Goal: Task Accomplishment & Management: Use online tool/utility

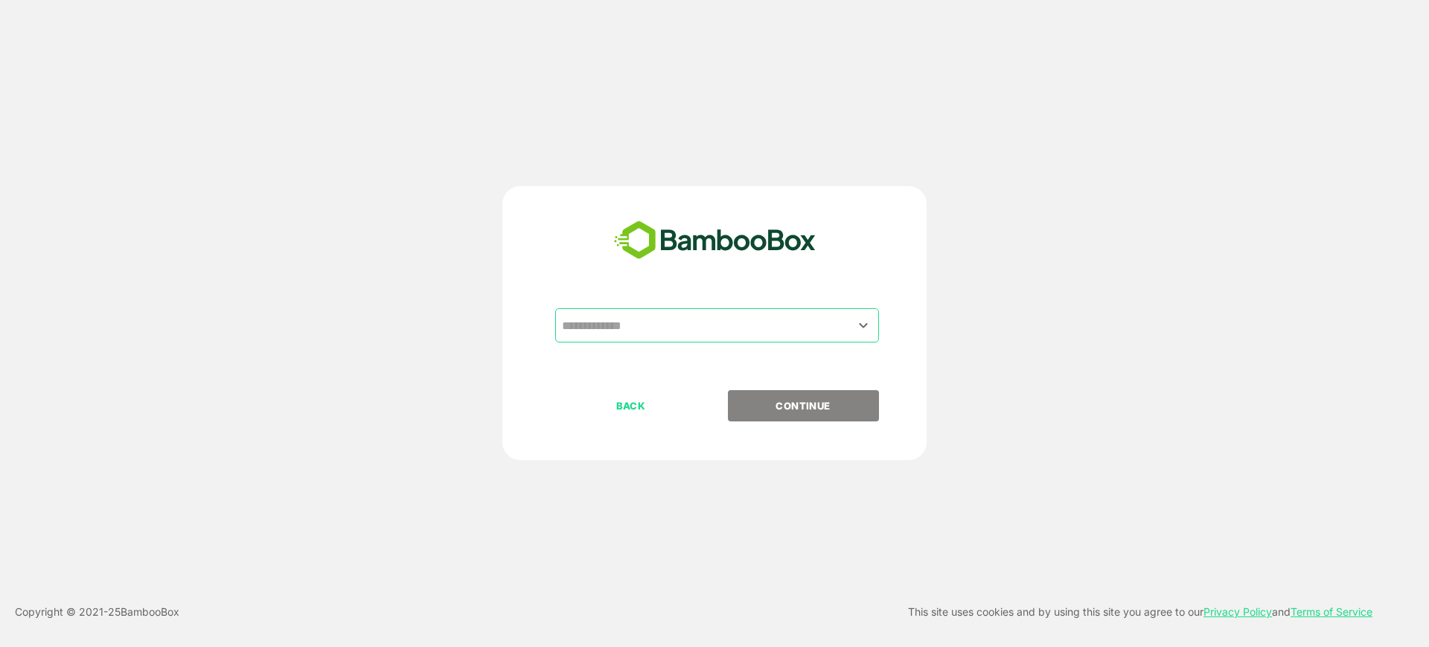
click at [656, 321] on input "text" at bounding box center [717, 325] width 318 height 28
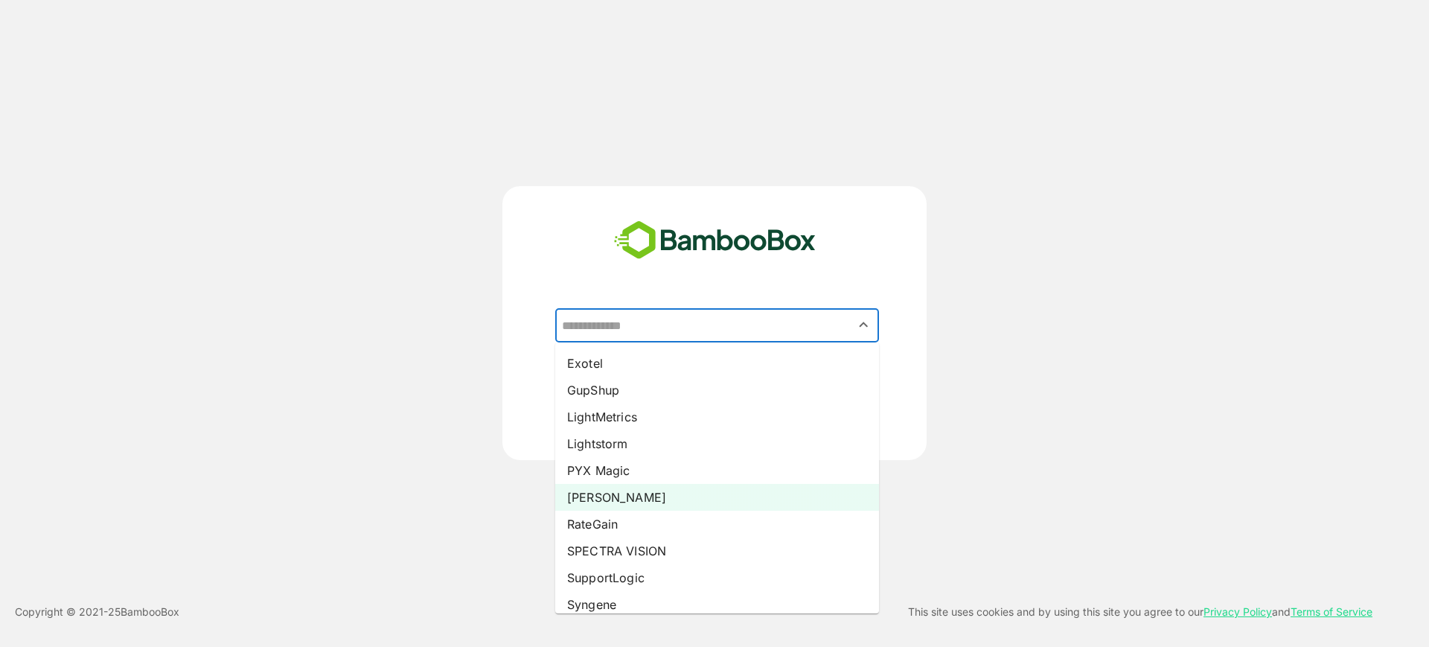
scroll to position [279, 0]
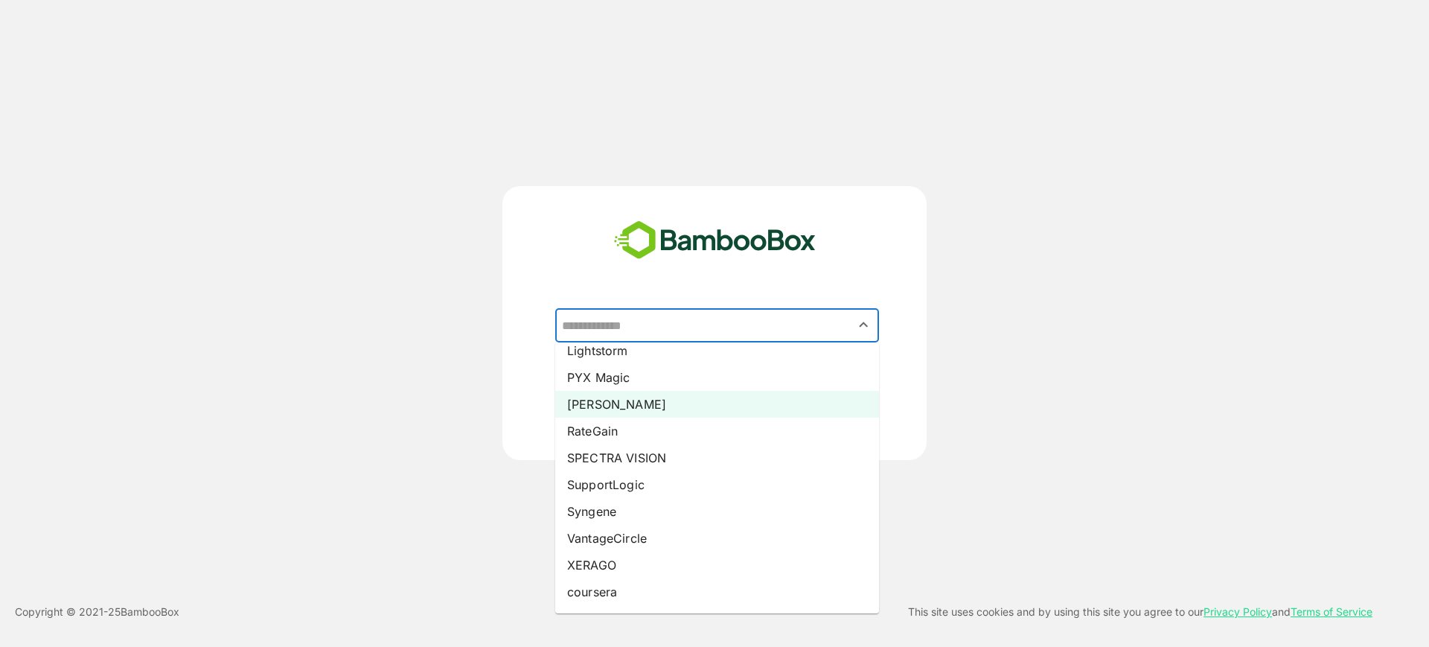
click at [634, 508] on li "Syngene" at bounding box center [717, 511] width 324 height 27
type input "*******"
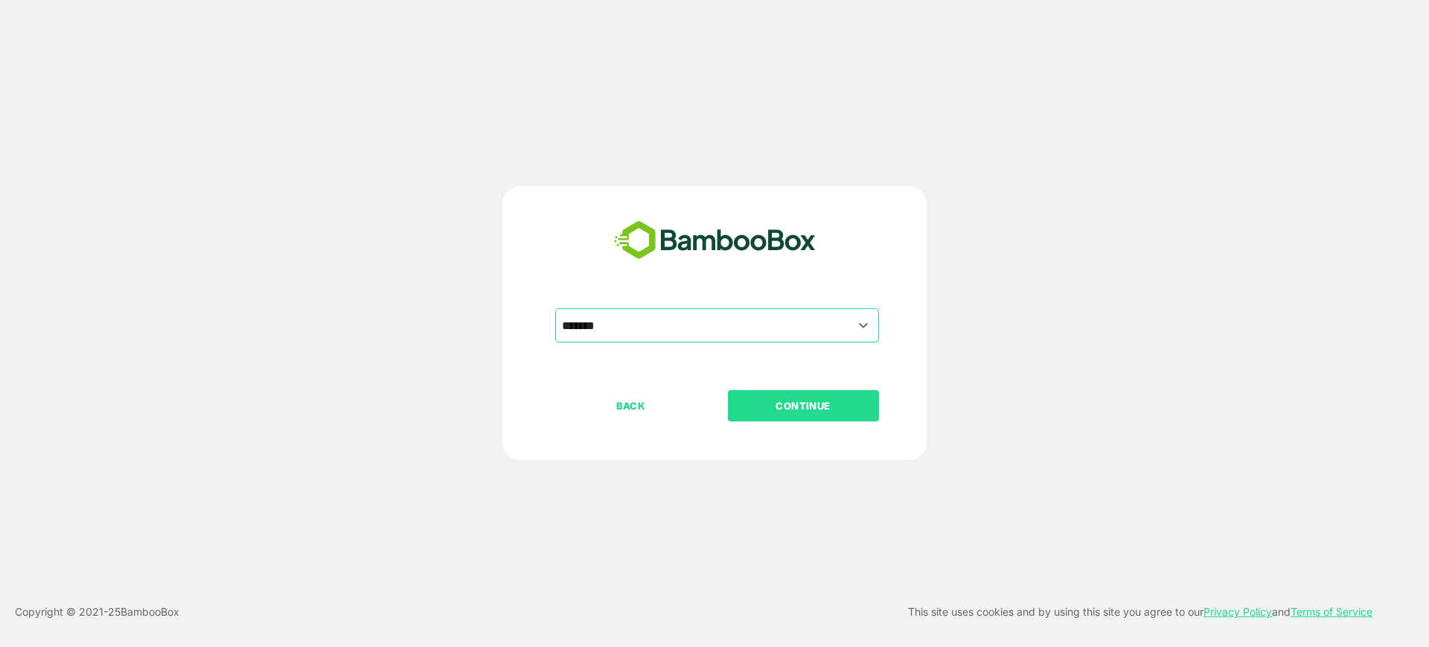
click at [813, 421] on div "BACK CONTINUE" at bounding box center [727, 453] width 345 height 126
click at [813, 409] on p "CONTINUE" at bounding box center [802, 405] width 149 height 16
